Goal: Information Seeking & Learning: Learn about a topic

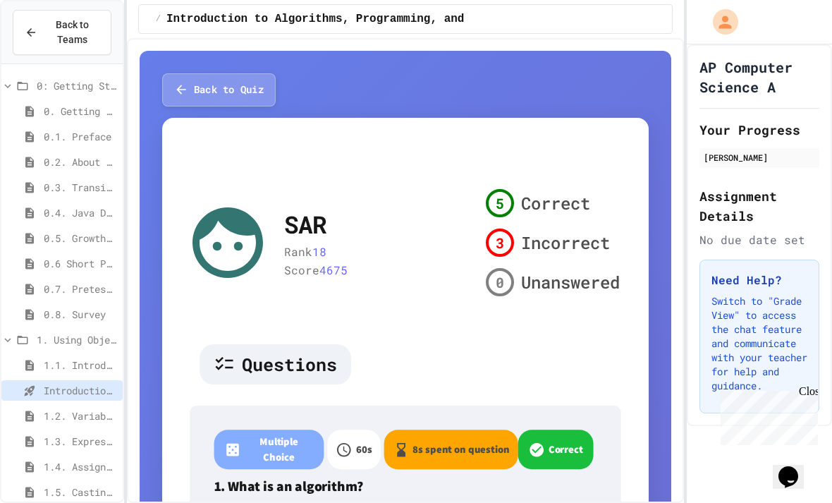
scroll to position [45, 0]
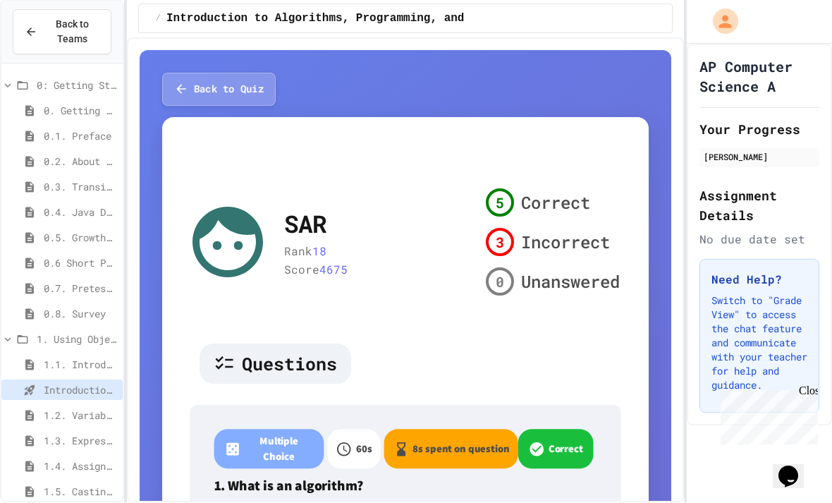
click at [81, 408] on span "1.2. Variables and Data Types" at bounding box center [80, 415] width 73 height 15
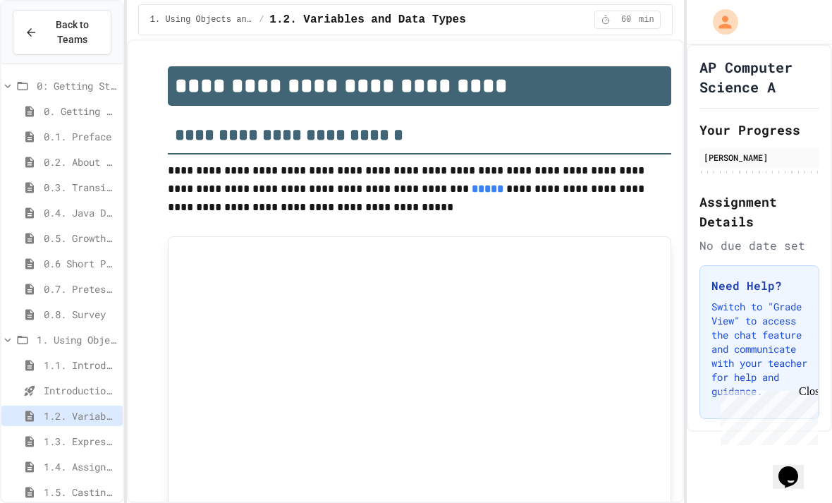
scroll to position [95, 0]
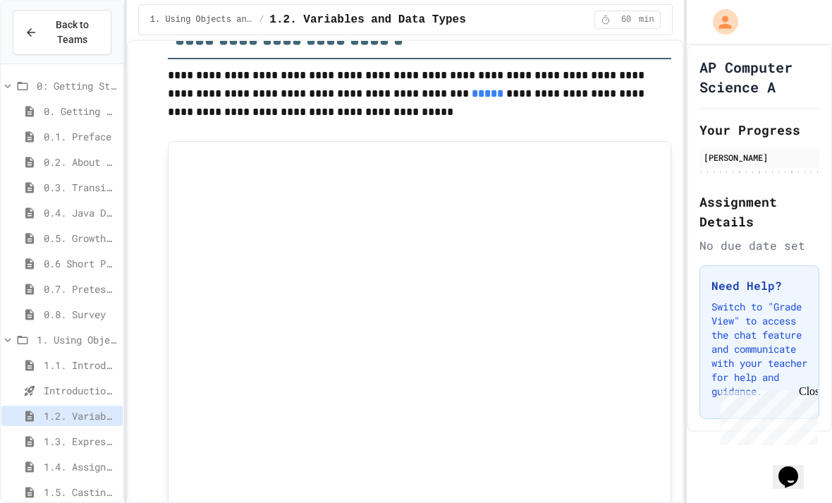
click at [85, 358] on span "1.1. Introduction to Algorithms, Programming, and Compilers" at bounding box center [80, 365] width 73 height 15
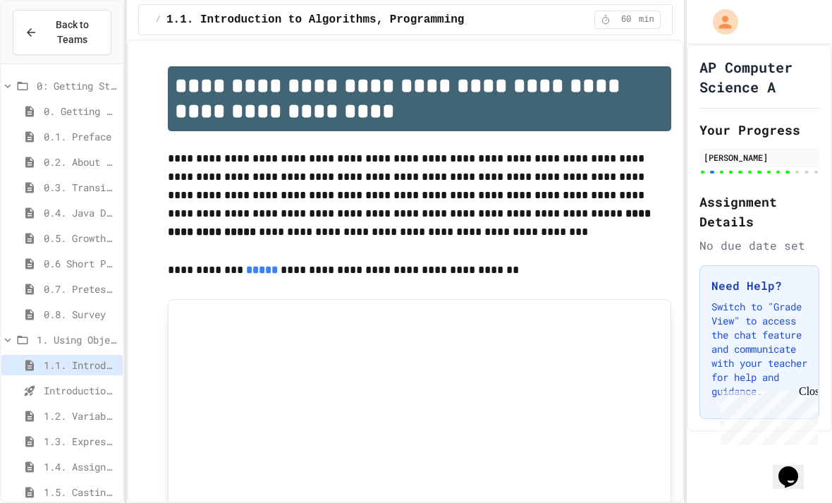
click at [61, 126] on div "0.1. Preface" at bounding box center [61, 136] width 121 height 20
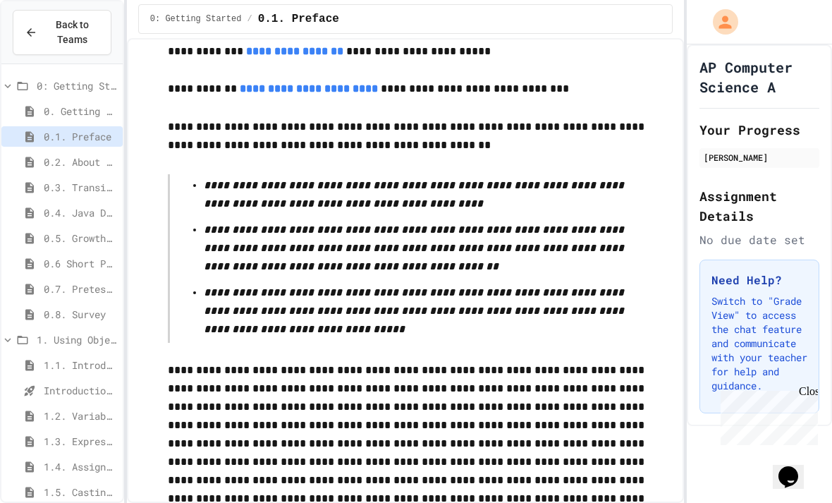
scroll to position [2888, 0]
click at [68, 154] on span "0.2. About the AP CSA Exam" at bounding box center [80, 161] width 73 height 15
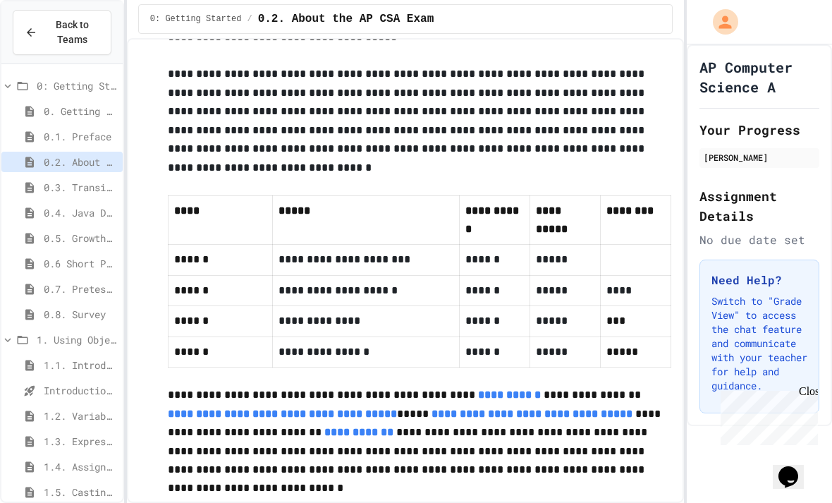
scroll to position [915, 0]
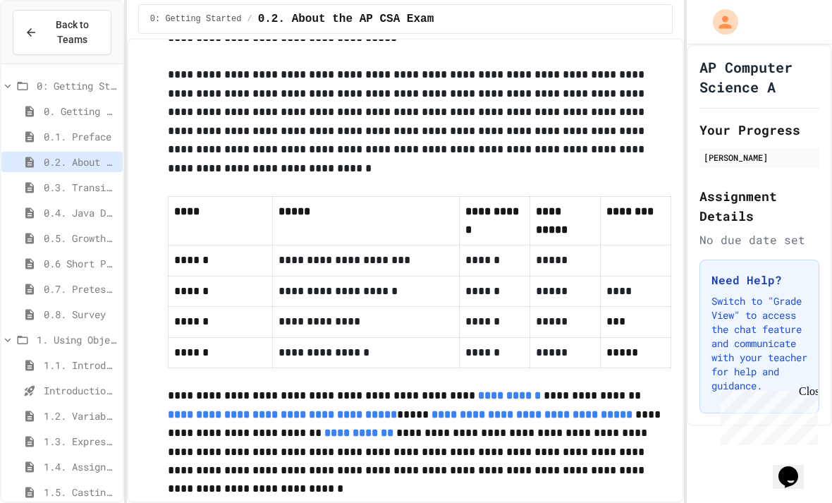
click at [62, 180] on span "0.3. Transitioning from AP CSP to AP CSA" at bounding box center [80, 187] width 73 height 15
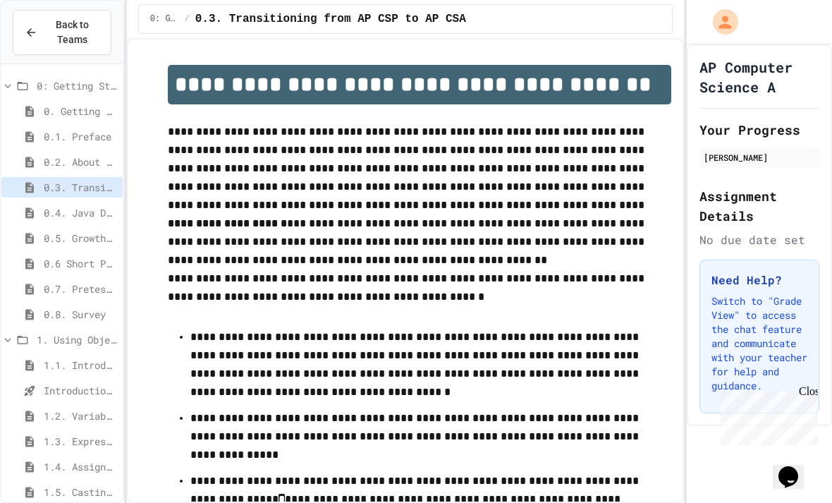
click at [113, 129] on span "0.1. Preface" at bounding box center [80, 136] width 73 height 15
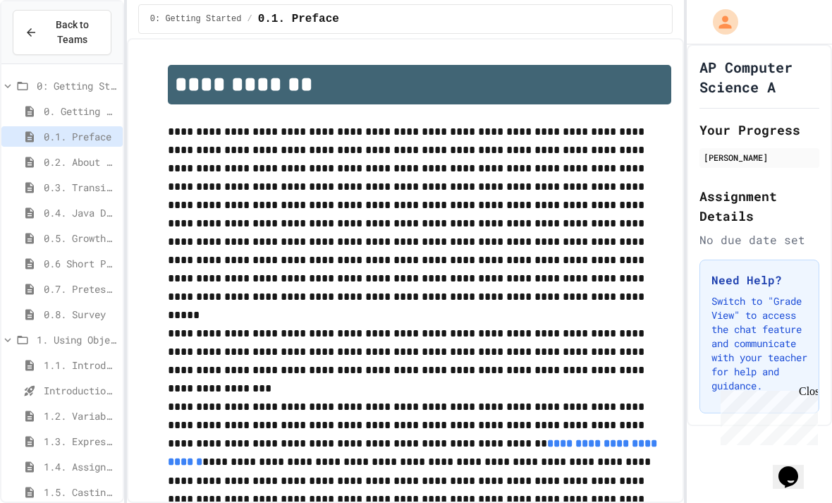
click at [91, 154] on span "0.2. About the AP CSA Exam" at bounding box center [80, 161] width 73 height 15
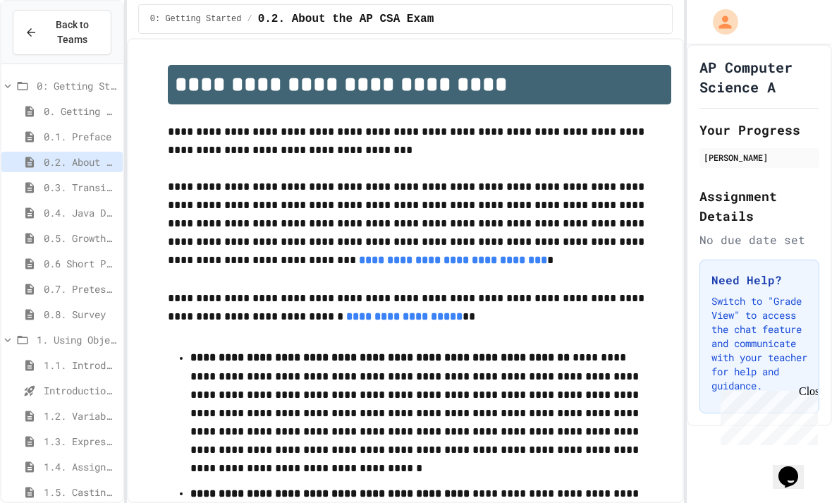
scroll to position [39, 0]
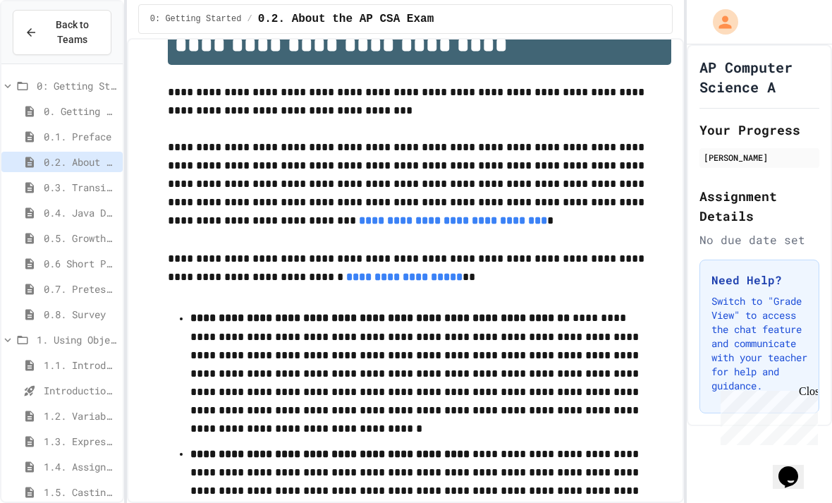
click at [90, 180] on span "0.3. Transitioning from AP CSP to AP CSA" at bounding box center [80, 187] width 73 height 15
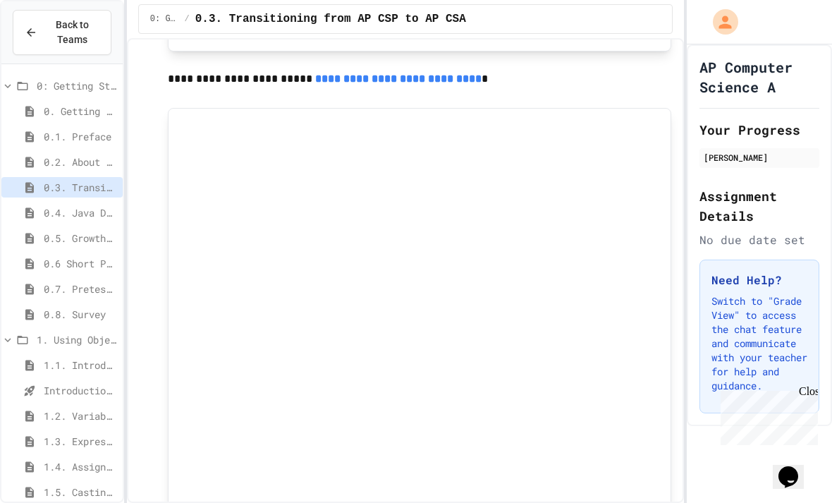
scroll to position [1085, 0]
click at [71, 205] on span "0.4. Java Development Environments" at bounding box center [80, 212] width 73 height 15
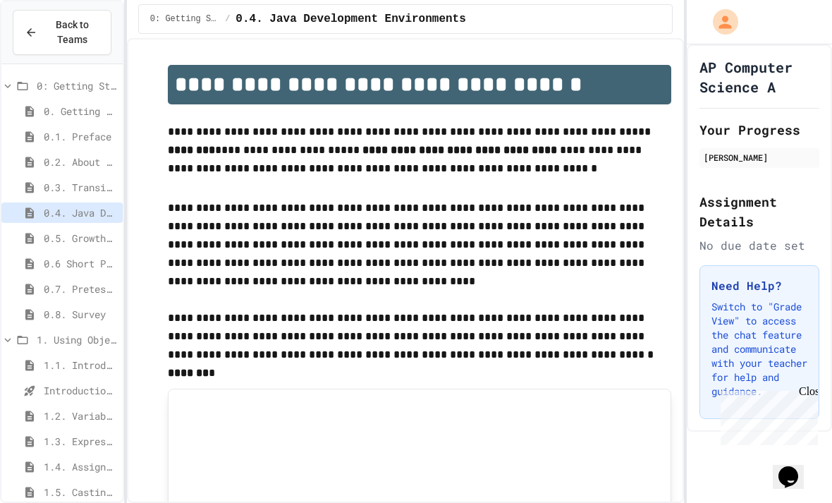
scroll to position [39, 0]
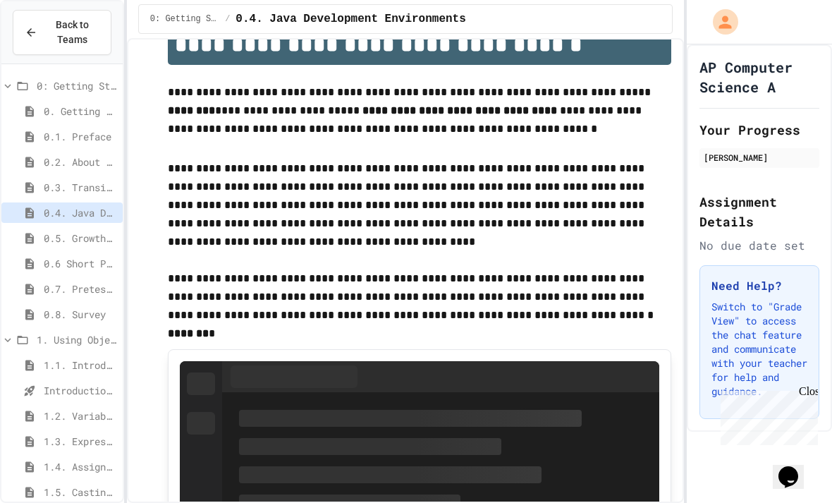
click at [85, 332] on span "1. Using Objects and Methods" at bounding box center [77, 339] width 80 height 15
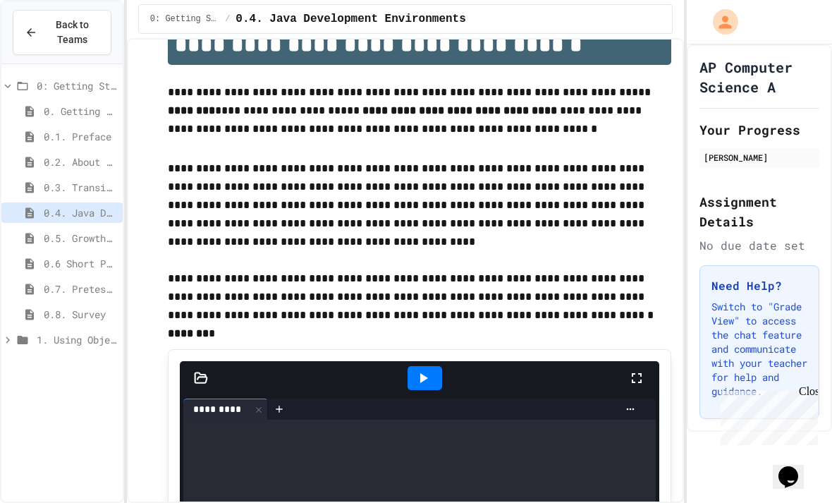
click at [82, 304] on div "0.8. Survey" at bounding box center [61, 314] width 121 height 20
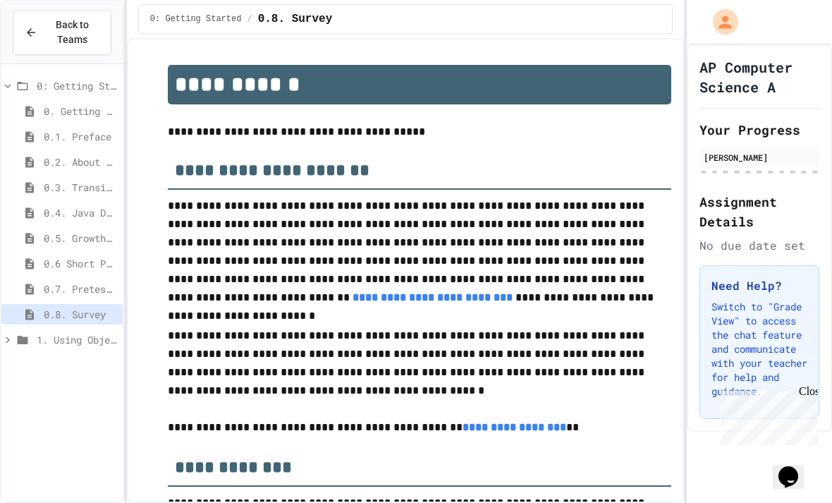
scroll to position [39, 0]
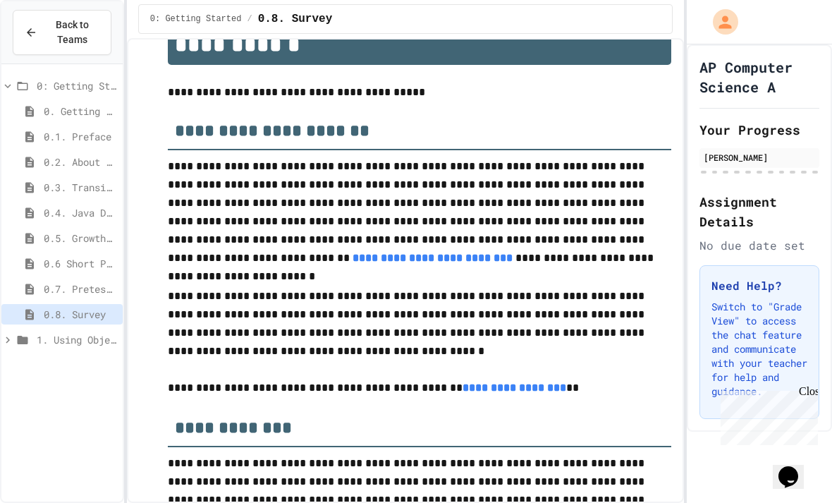
click at [26, 334] on icon at bounding box center [22, 340] width 17 height 13
